Goal: Information Seeking & Learning: Learn about a topic

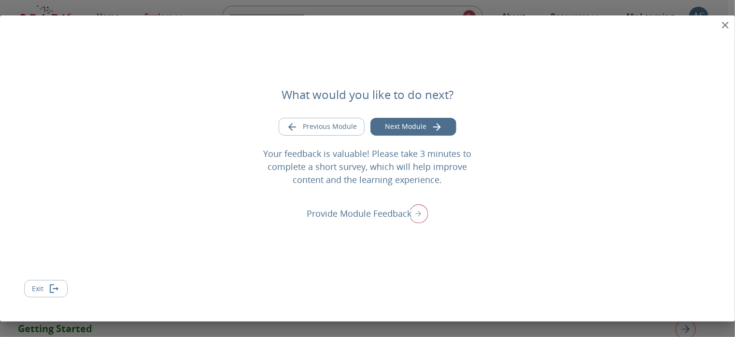
click at [429, 125] on button "Next Module" at bounding box center [413, 127] width 86 height 18
click at [724, 22] on icon "close" at bounding box center [725, 25] width 12 height 12
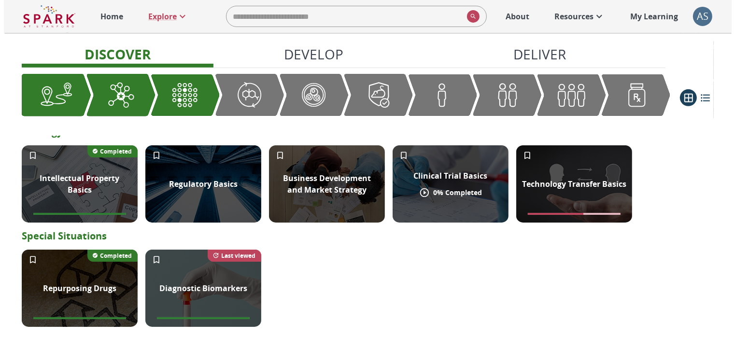
scroll to position [409, 0]
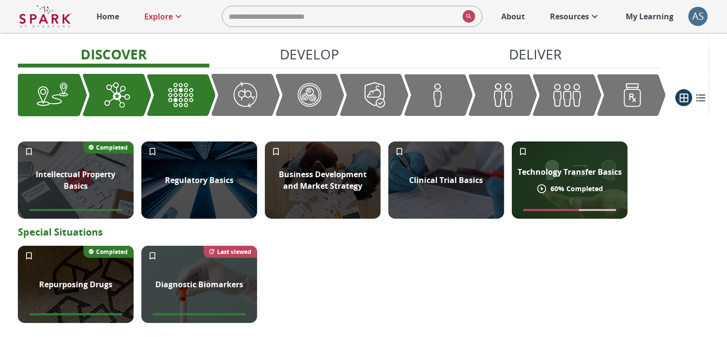
click at [543, 190] on icon at bounding box center [542, 188] width 11 height 11
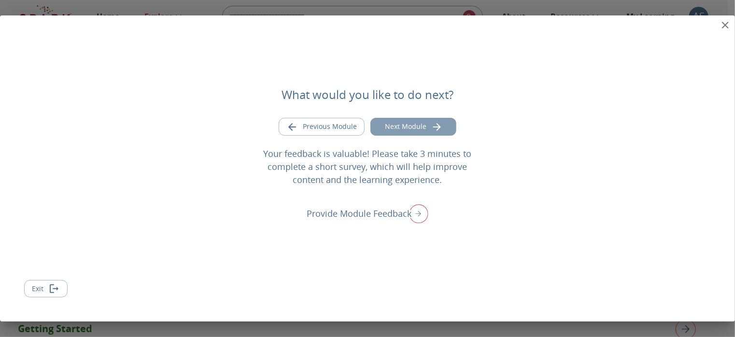
click at [432, 124] on icon "Go to next module" at bounding box center [437, 127] width 12 height 12
click at [723, 27] on icon "close" at bounding box center [725, 25] width 7 height 7
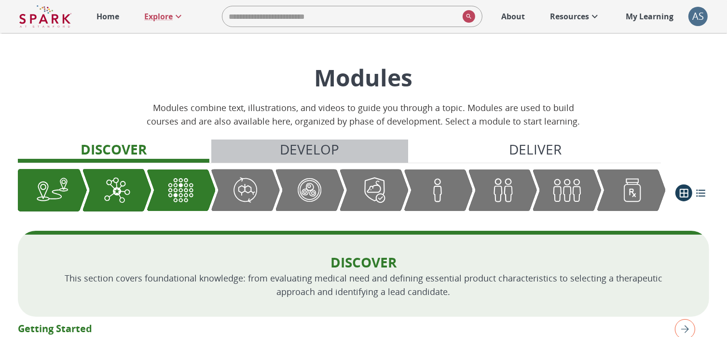
click at [311, 151] on p "Develop" at bounding box center [309, 149] width 59 height 20
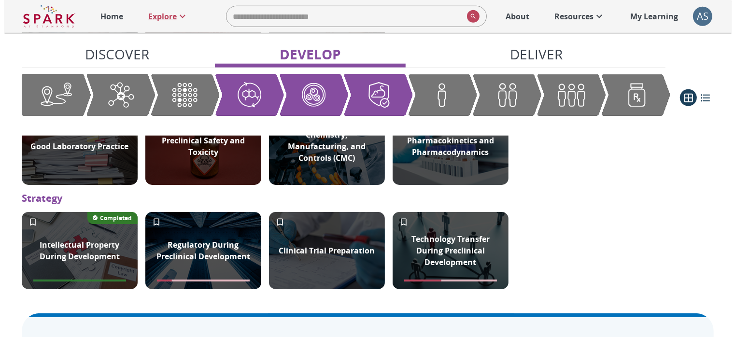
scroll to position [971, 0]
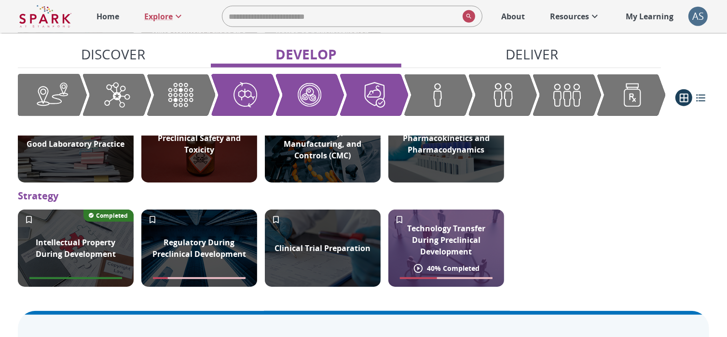
click at [425, 247] on p "Technology Transfer During Preclinical Development" at bounding box center [446, 239] width 104 height 35
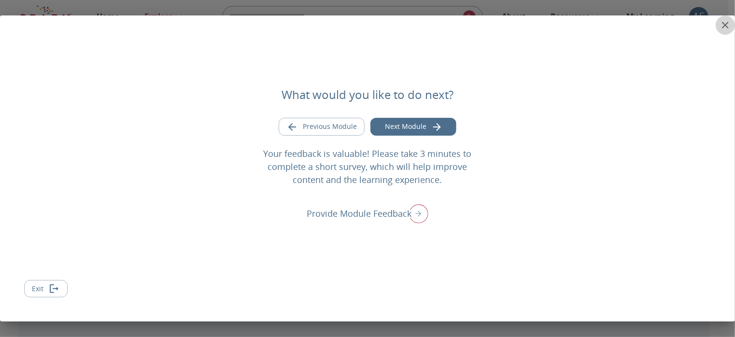
click at [725, 22] on icon "close" at bounding box center [725, 25] width 12 height 12
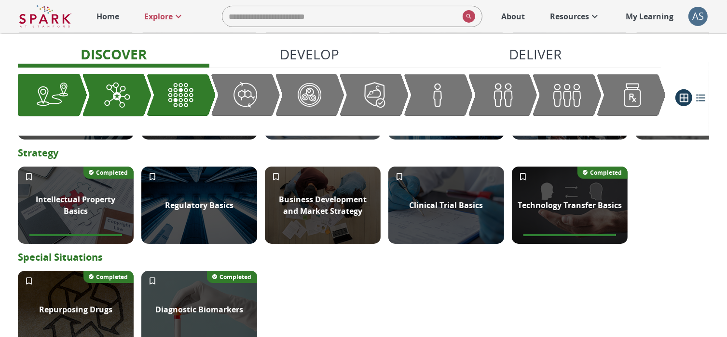
scroll to position [384, 0]
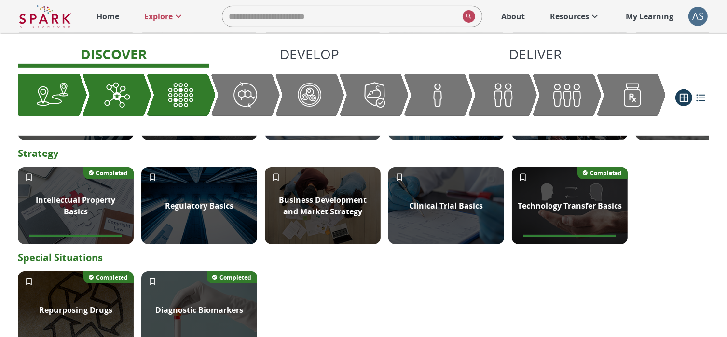
click at [307, 55] on p "Develop" at bounding box center [309, 54] width 59 height 20
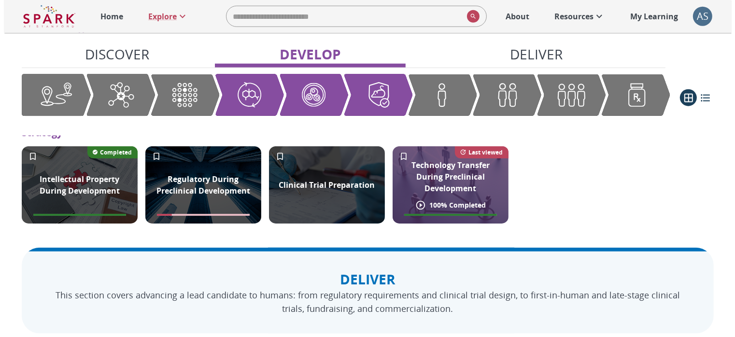
scroll to position [1032, 0]
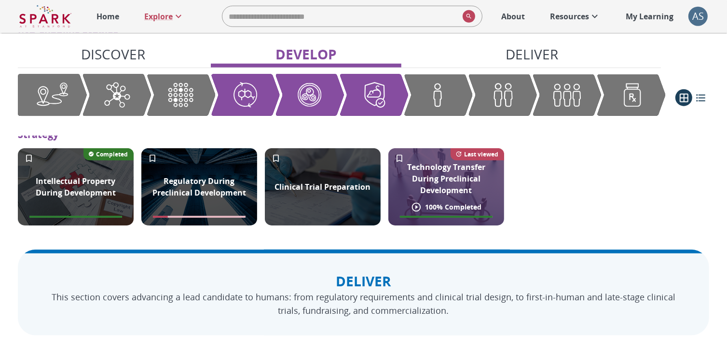
click at [443, 192] on p "Technology Transfer During Preclinical Development" at bounding box center [446, 178] width 104 height 35
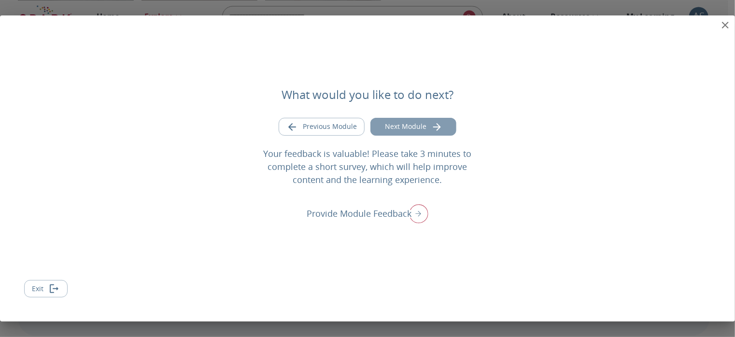
click at [432, 127] on icon "Go to next module" at bounding box center [437, 127] width 12 height 12
click at [730, 28] on icon "close" at bounding box center [725, 25] width 12 height 12
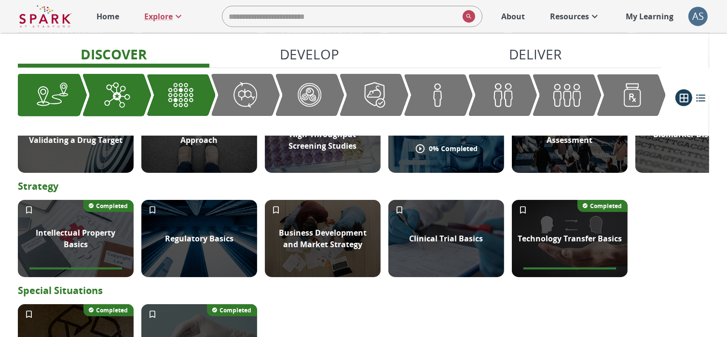
scroll to position [351, 0]
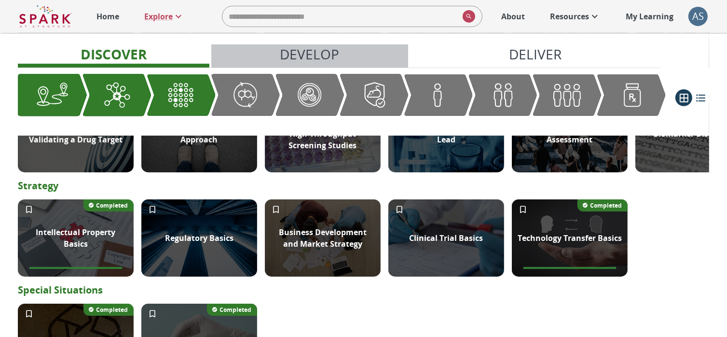
click at [297, 56] on p "Develop" at bounding box center [309, 54] width 59 height 20
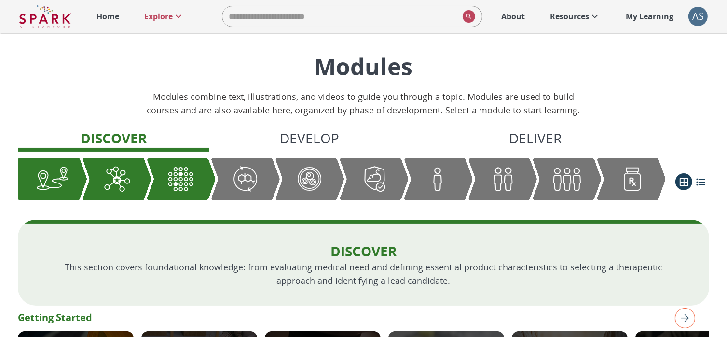
scroll to position [11, 0]
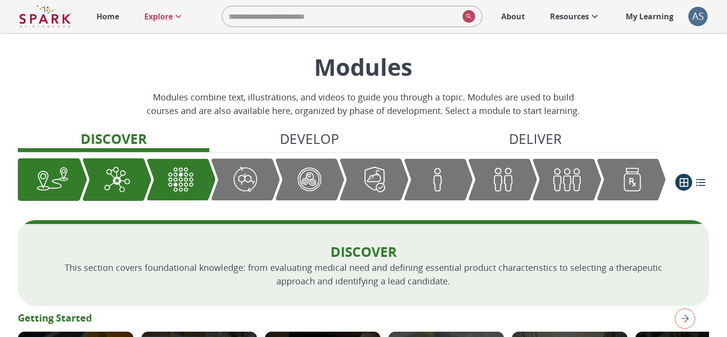
click at [647, 19] on p "My Learning" at bounding box center [650, 17] width 48 height 12
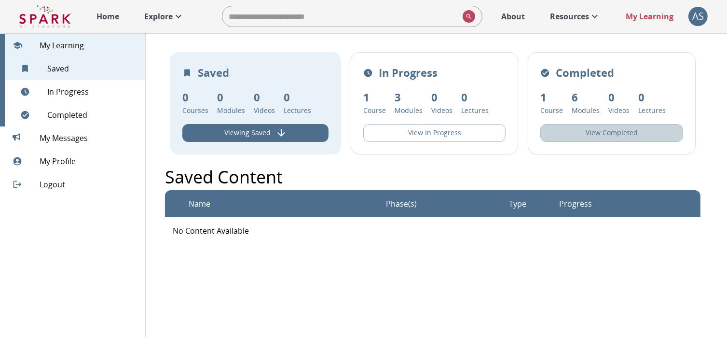
click at [609, 129] on button "View Completed" at bounding box center [612, 133] width 143 height 18
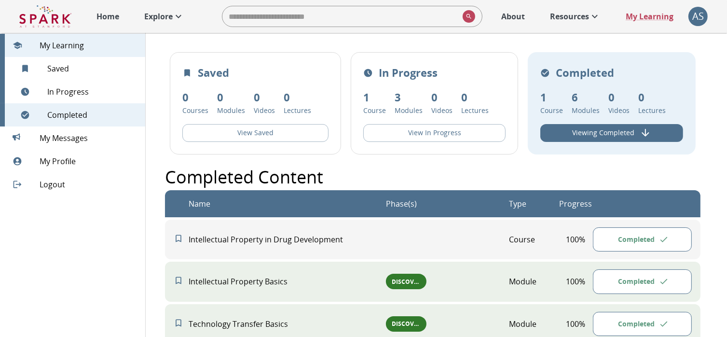
click at [572, 12] on p "Resources" at bounding box center [569, 17] width 39 height 12
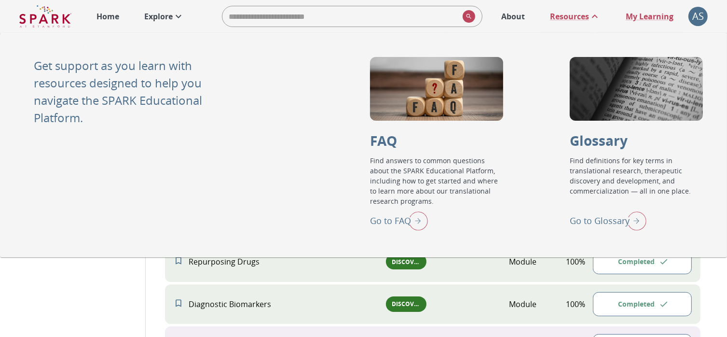
scroll to position [266, 0]
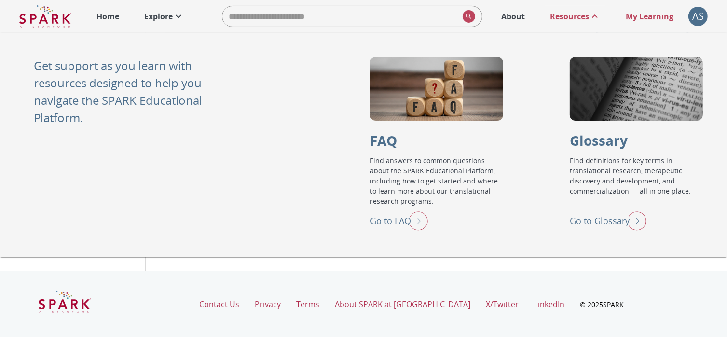
click at [514, 19] on p "About" at bounding box center [513, 17] width 24 height 12
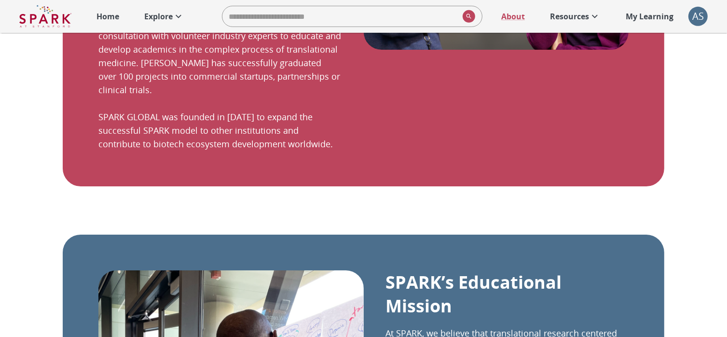
scroll to position [454, 0]
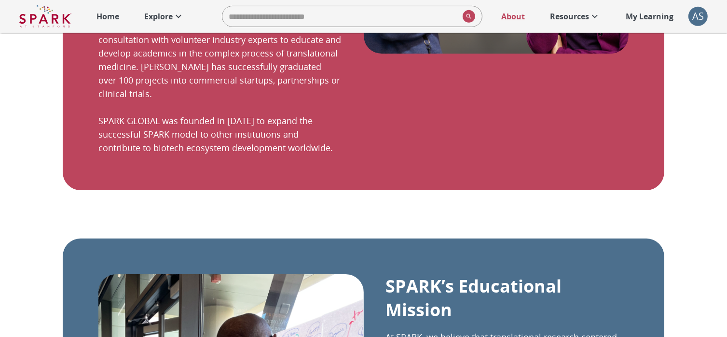
click at [639, 15] on p "My Learning" at bounding box center [650, 17] width 48 height 12
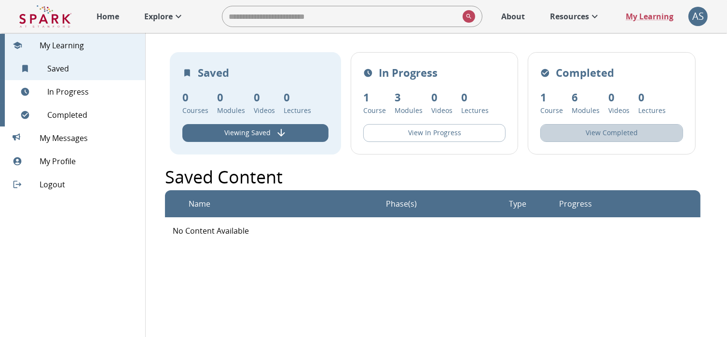
click at [592, 135] on button "View Completed" at bounding box center [612, 133] width 143 height 18
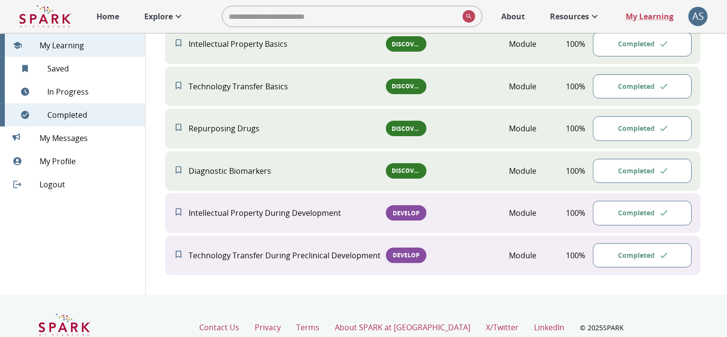
scroll to position [266, 0]
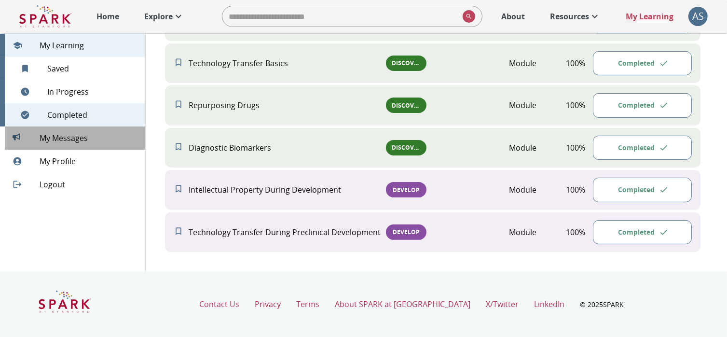
click at [69, 139] on span "My Messages 0" at bounding box center [89, 138] width 98 height 12
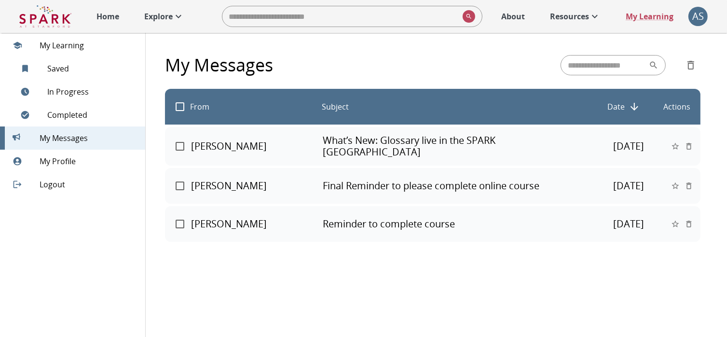
click at [236, 141] on p "[PERSON_NAME]" at bounding box center [256, 146] width 131 height 12
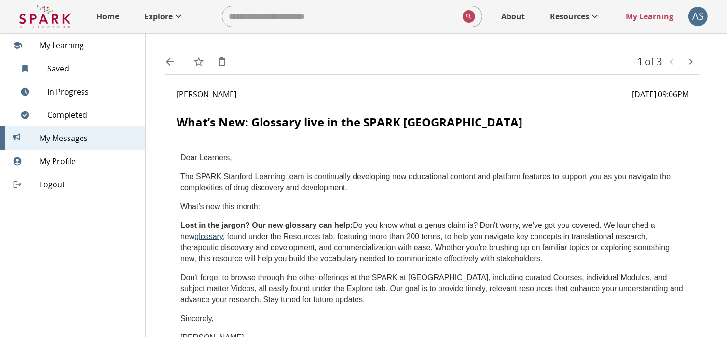
click at [691, 60] on icon "text" at bounding box center [690, 62] width 3 height 6
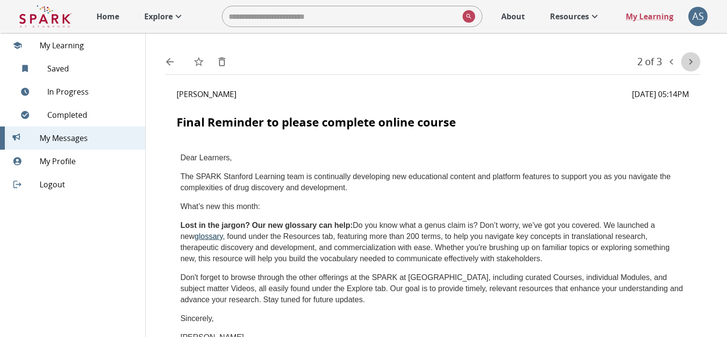
click at [691, 60] on icon "text" at bounding box center [690, 62] width 3 height 6
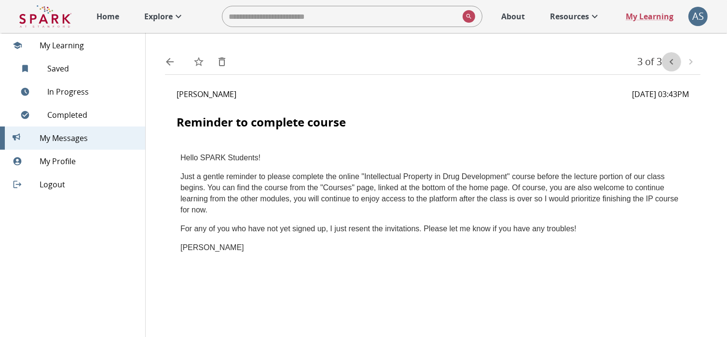
click at [674, 60] on icon "previous" at bounding box center [672, 62] width 12 height 12
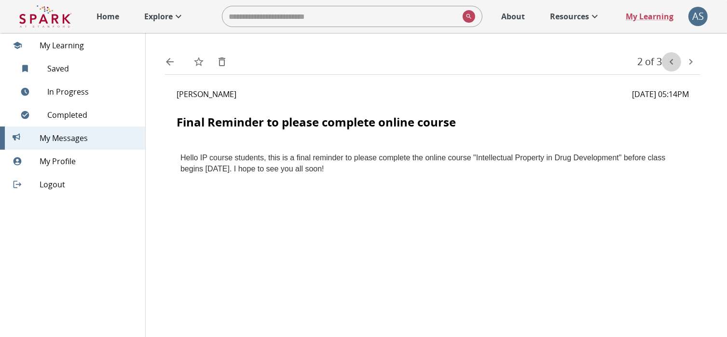
click at [674, 60] on icon "previous" at bounding box center [672, 62] width 12 height 12
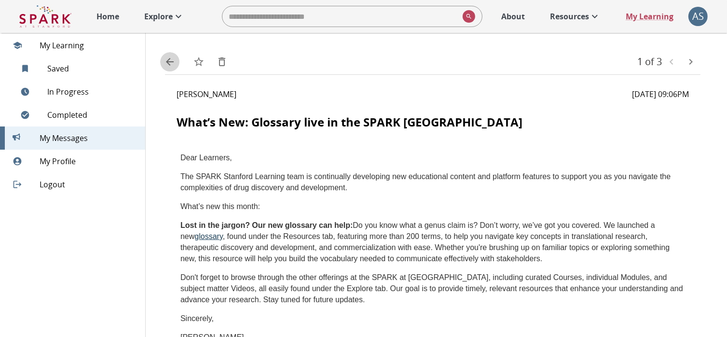
click at [171, 61] on icon "back" at bounding box center [170, 62] width 12 height 12
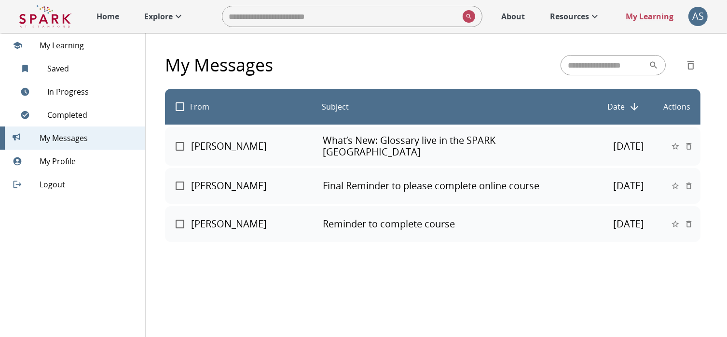
click at [82, 160] on span "My Profile" at bounding box center [89, 161] width 98 height 12
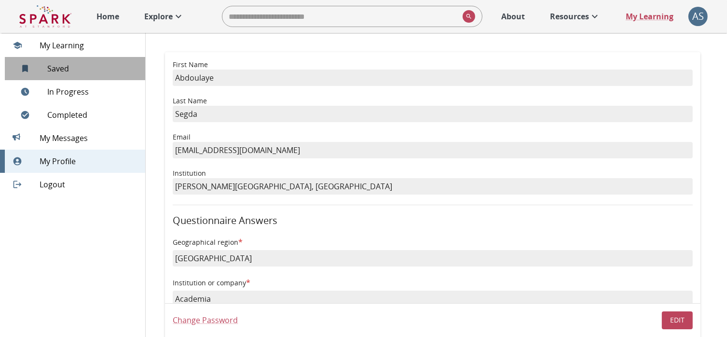
click at [64, 67] on span "Saved 0" at bounding box center [92, 69] width 90 height 12
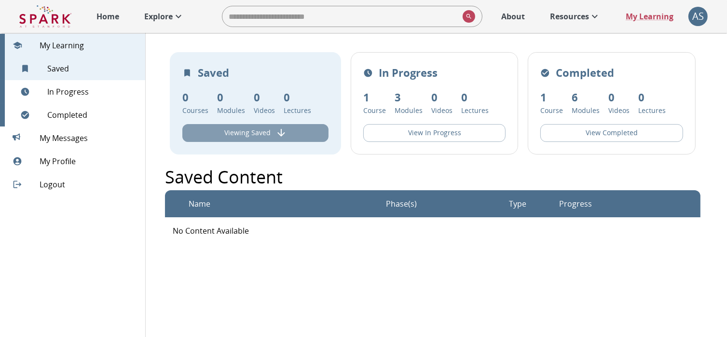
click at [249, 137] on button "Viewing Saved" at bounding box center [255, 133] width 146 height 18
click at [279, 132] on icon "View Saved" at bounding box center [282, 133] width 12 height 12
click at [217, 209] on div "Name" at bounding box center [287, 204] width 197 height 12
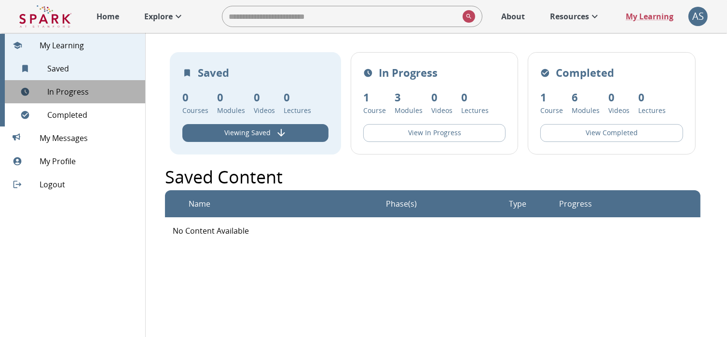
click at [73, 88] on span "In Progress" at bounding box center [92, 92] width 90 height 12
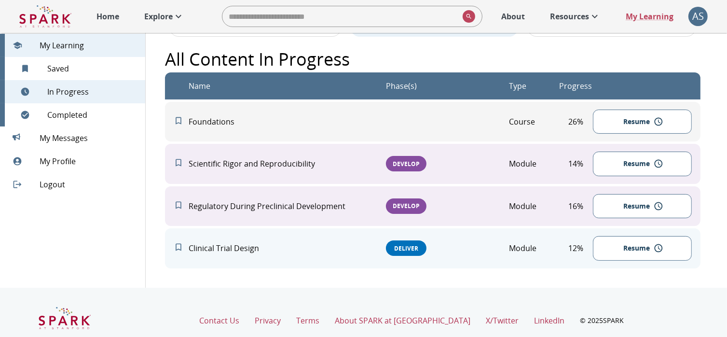
scroll to position [140, 0]
